Goal: Navigation & Orientation: Find specific page/section

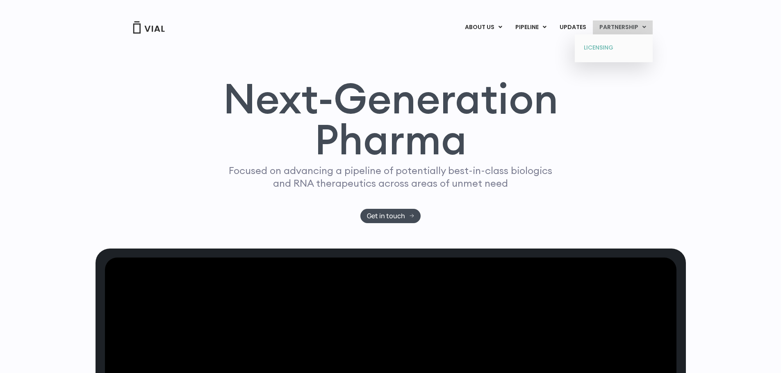
click at [611, 47] on link "LICENSING" at bounding box center [613, 47] width 72 height 13
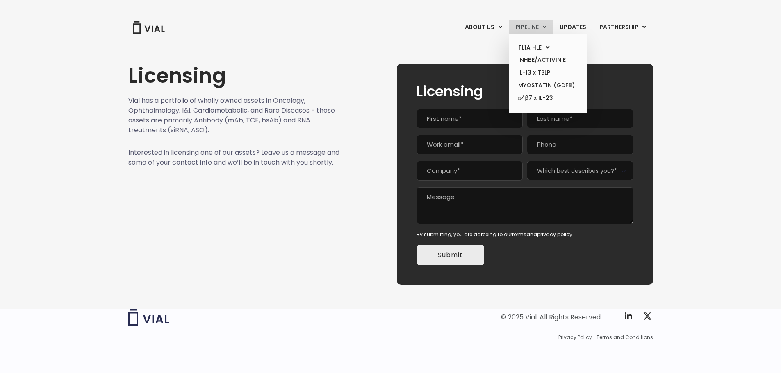
click at [536, 23] on link "PIPELINE" at bounding box center [531, 27] width 44 height 14
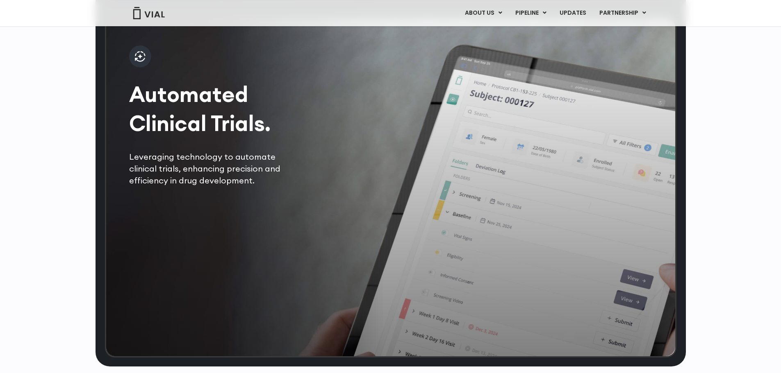
scroll to position [1384, 0]
